Goal: Download file/media

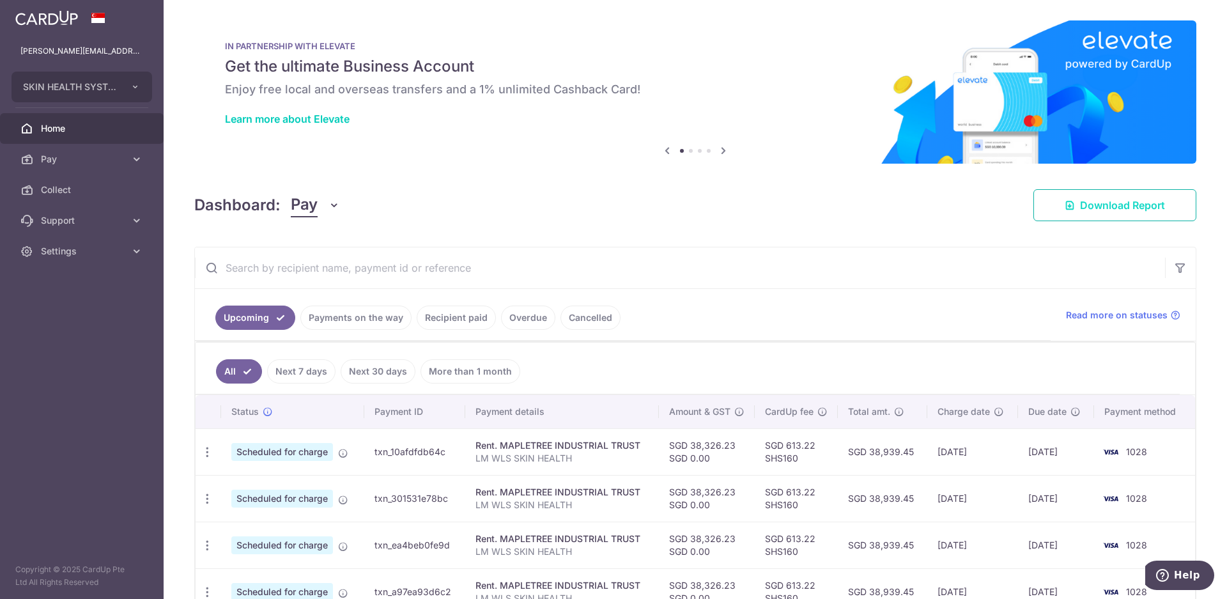
click at [1057, 208] on link "Download Report" at bounding box center [1115, 205] width 163 height 32
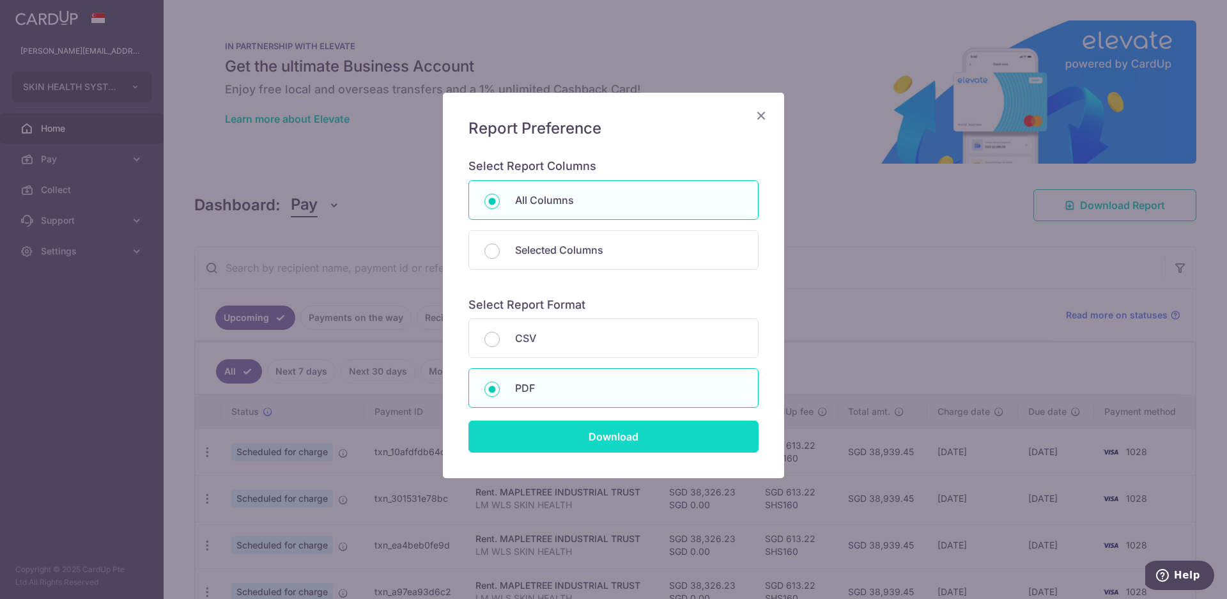
click at [499, 429] on input "Download" at bounding box center [614, 437] width 290 height 32
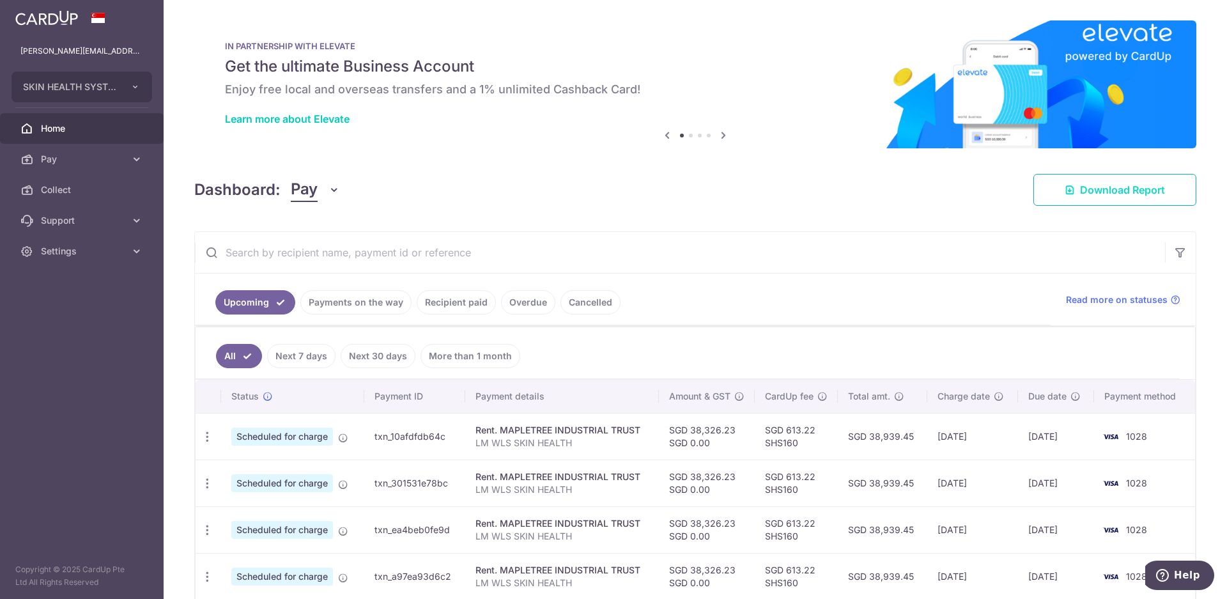
click at [1091, 191] on span "Download Report" at bounding box center [1122, 189] width 85 height 15
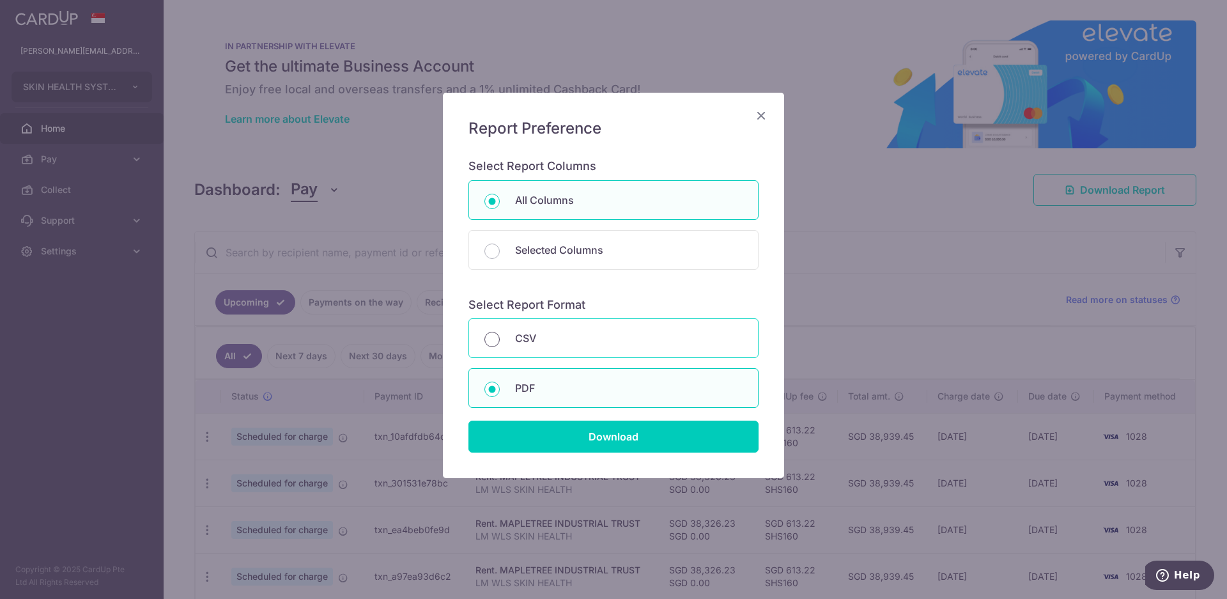
click at [486, 334] on input "CSV" at bounding box center [492, 339] width 15 height 15
radio input "true"
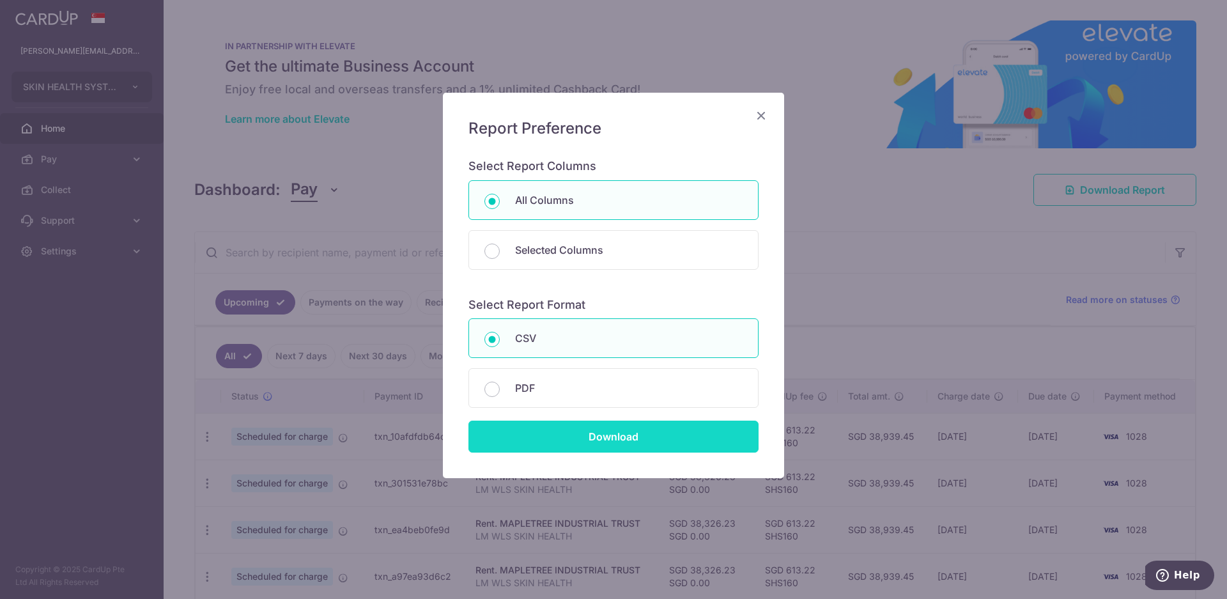
click at [581, 433] on input "Download" at bounding box center [614, 437] width 290 height 32
